Goal: Information Seeking & Learning: Find contact information

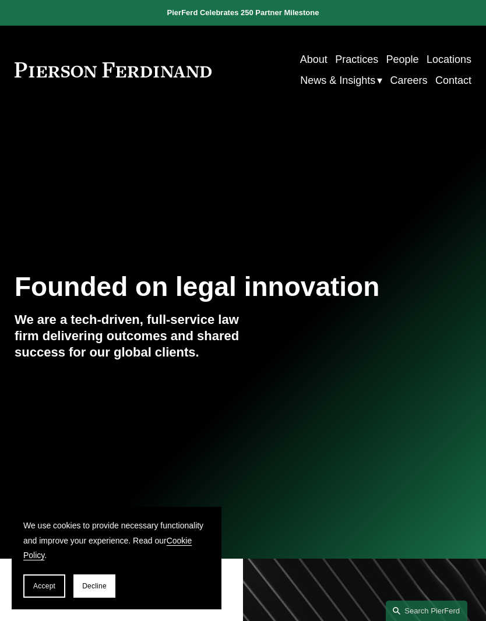
click at [41, 584] on span "Accept" at bounding box center [44, 586] width 22 height 8
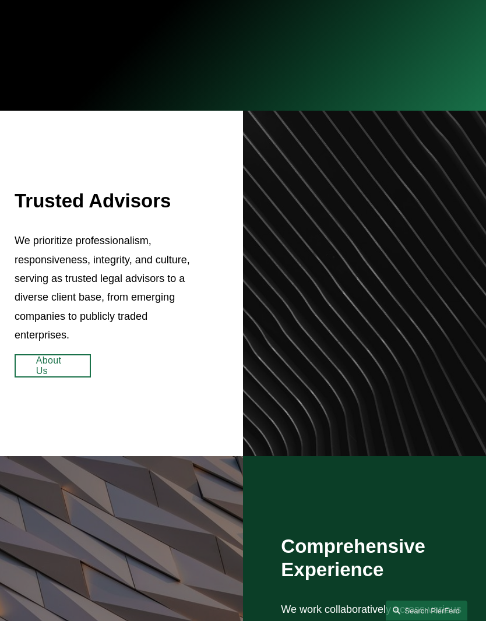
scroll to position [446, 0]
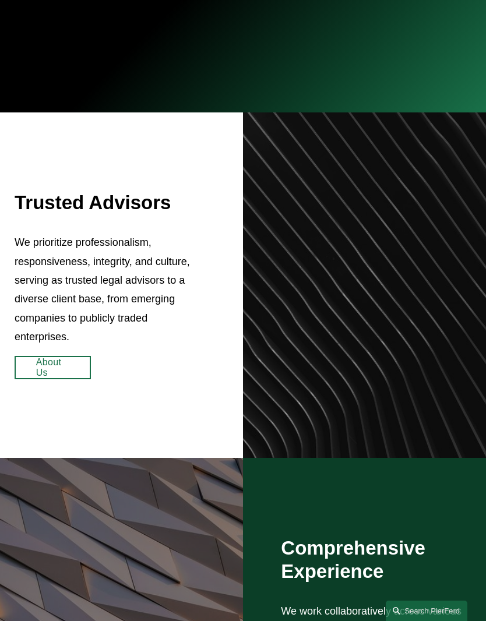
click at [52, 379] on link "About Us" at bounding box center [53, 367] width 76 height 23
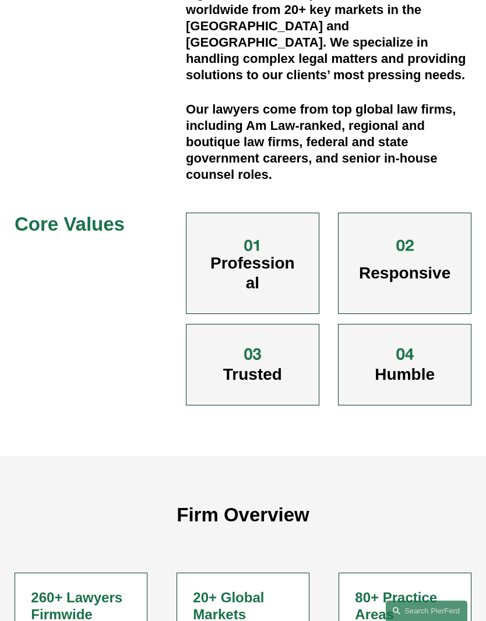
scroll to position [306, 0]
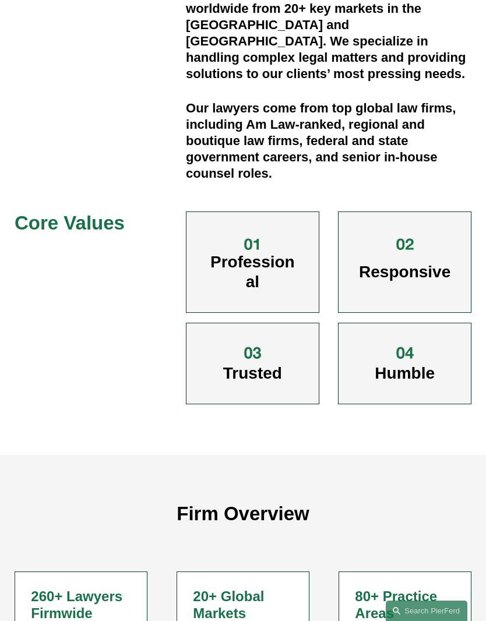
click at [250, 259] on span "Professional" at bounding box center [252, 272] width 84 height 38
click at [257, 253] on span "Professional" at bounding box center [252, 272] width 84 height 38
click at [410, 263] on span "Responsive" at bounding box center [404, 272] width 91 height 18
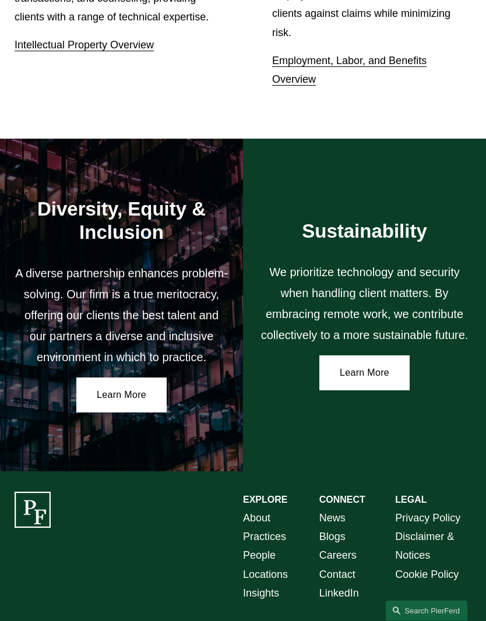
scroll to position [1556, 0]
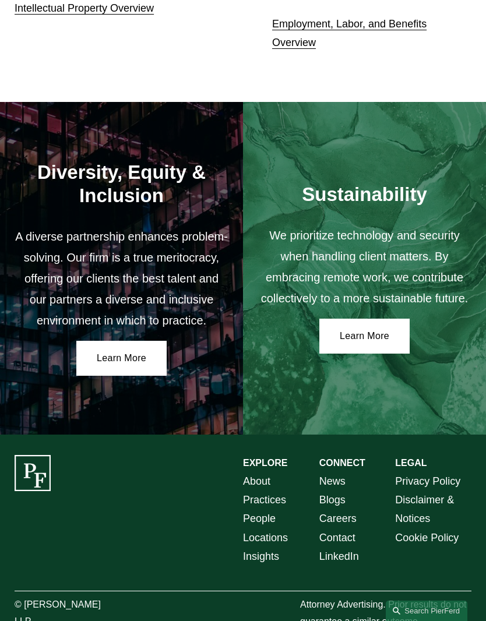
click at [281, 536] on p "About Practices People Locations Insights" at bounding box center [281, 519] width 76 height 94
click at [265, 527] on link "People" at bounding box center [259, 518] width 33 height 19
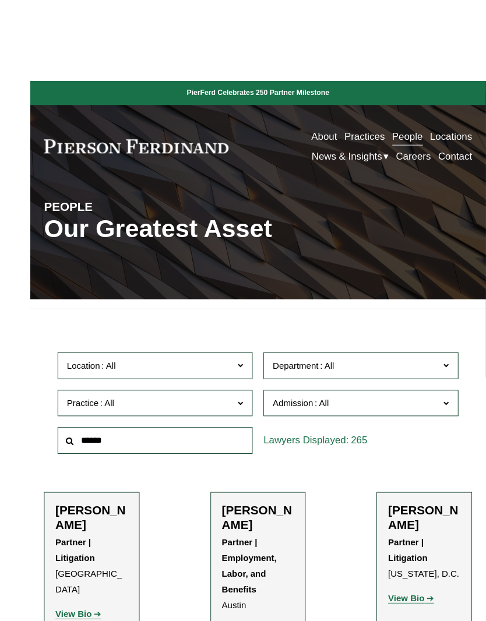
scroll to position [18, 0]
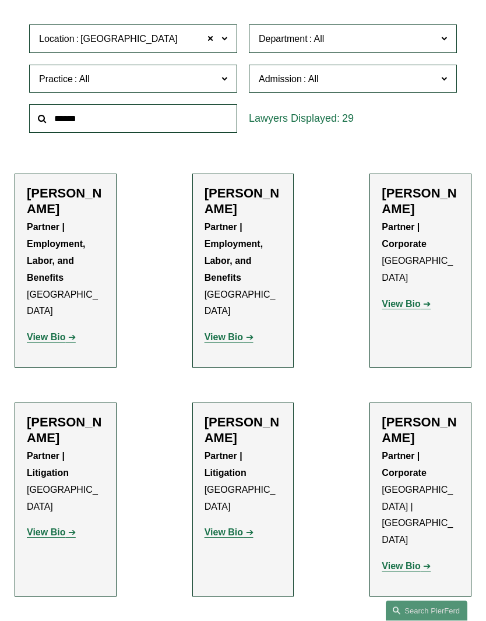
scroll to position [266, 0]
